Goal: Task Accomplishment & Management: Manage account settings

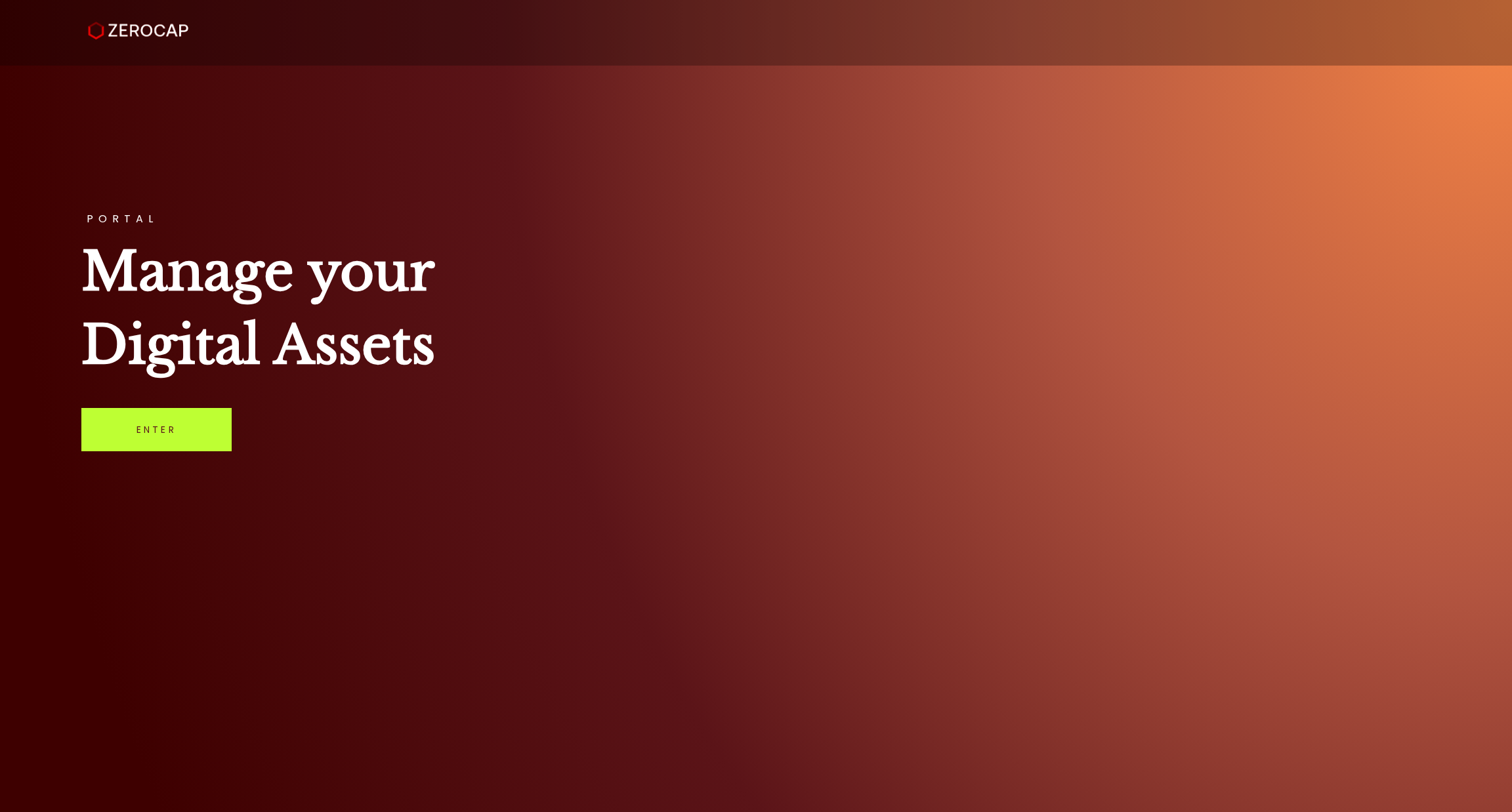
click at [188, 431] on link "Enter" at bounding box center [156, 429] width 150 height 43
